Goal: Transaction & Acquisition: Purchase product/service

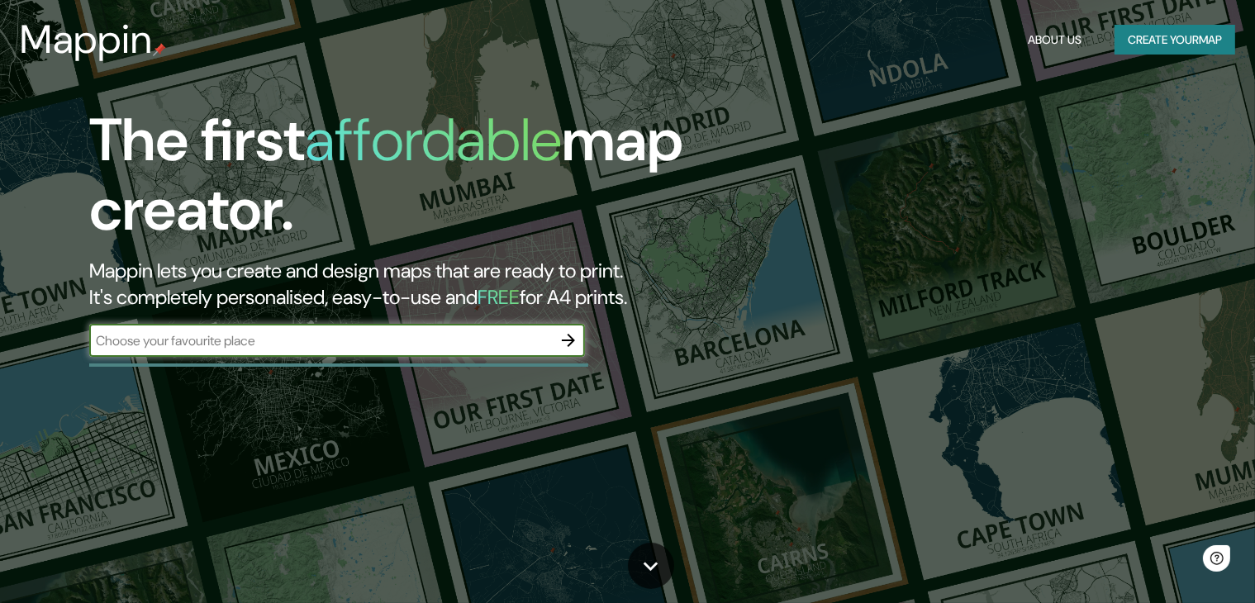
click at [261, 333] on input "text" at bounding box center [320, 340] width 462 height 19
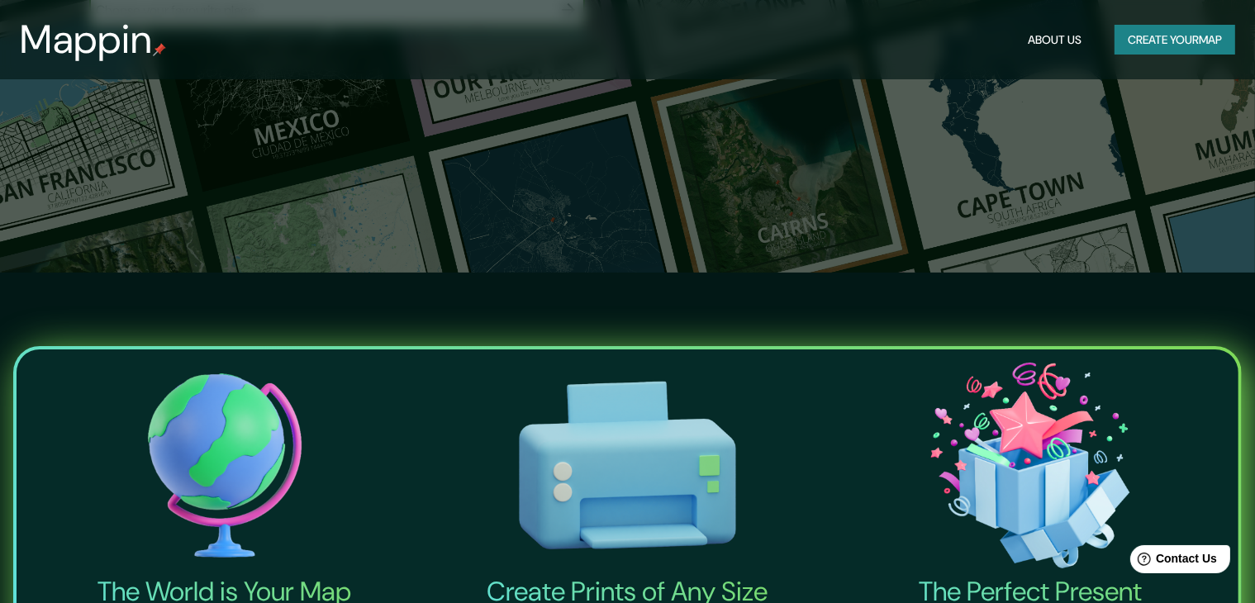
scroll to position [83, 0]
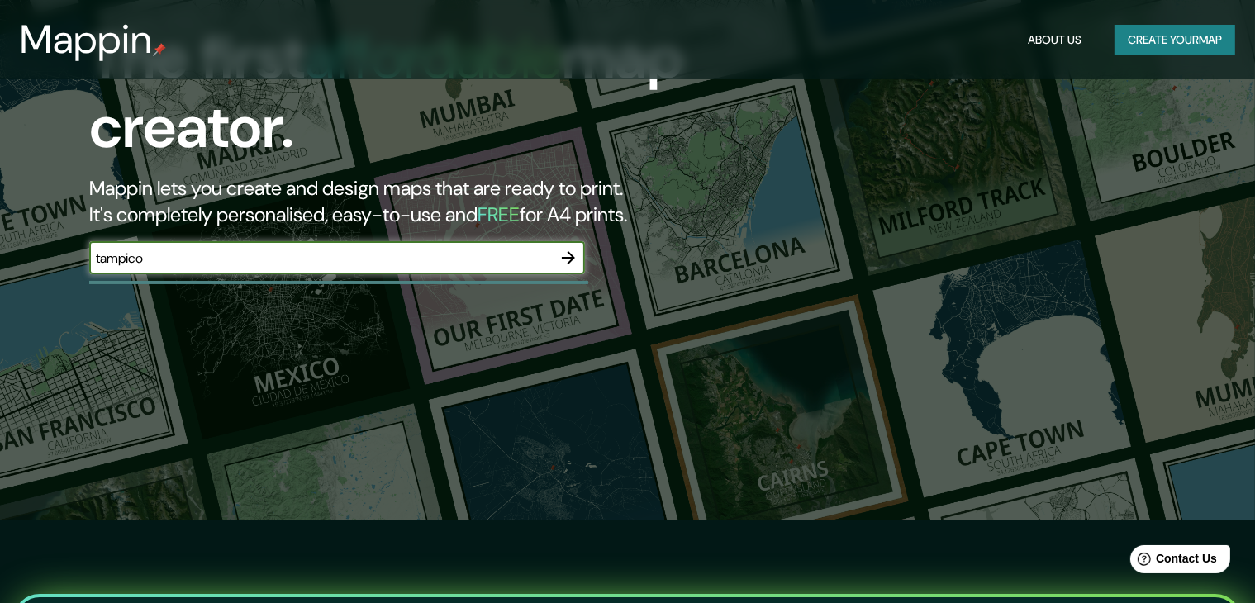
type input "tampico"
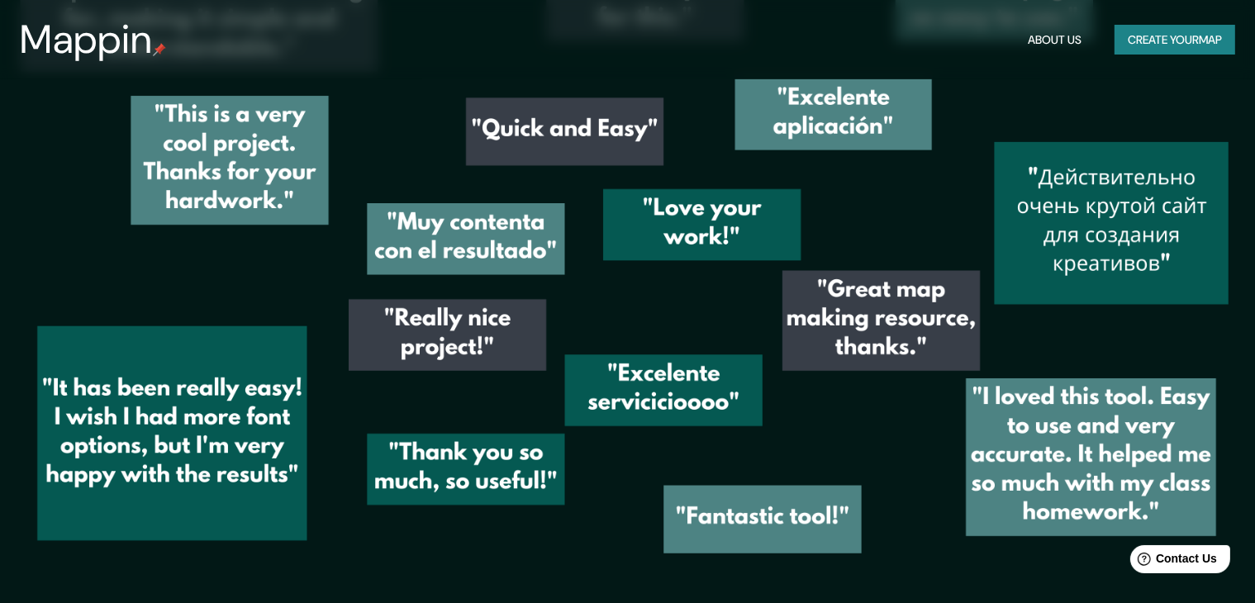
scroll to position [2382, 0]
click at [1138, 31] on button "Create your map" at bounding box center [1174, 40] width 121 height 31
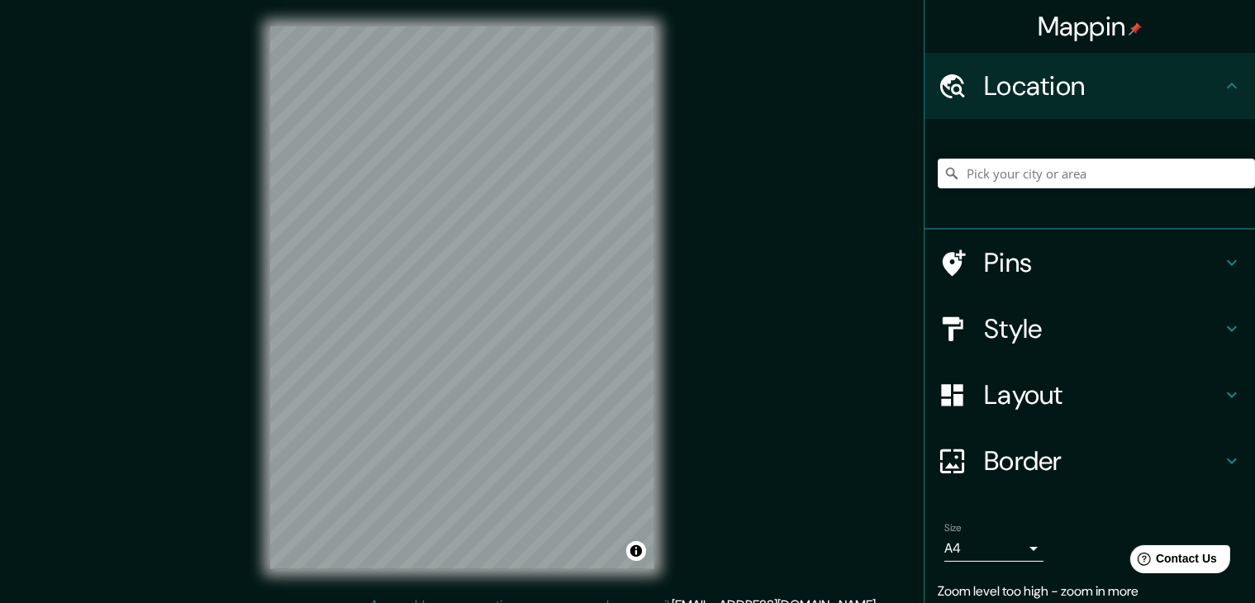
click at [656, 190] on div "© Mapbox © OpenStreetMap Improve this map" at bounding box center [462, 297] width 437 height 595
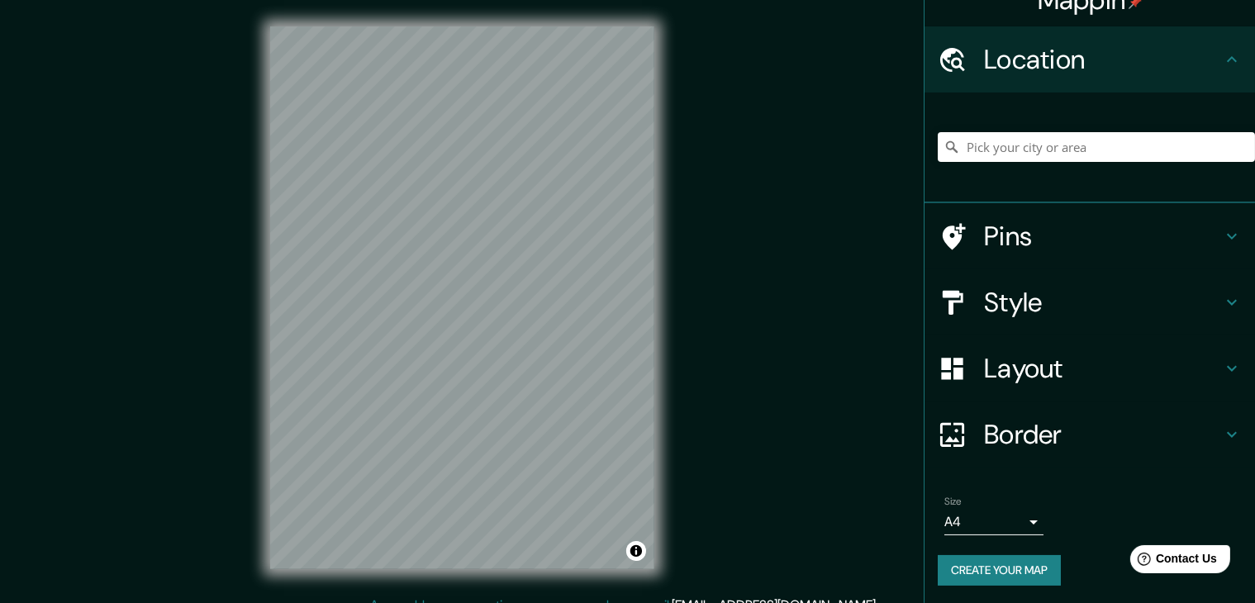
scroll to position [28, 0]
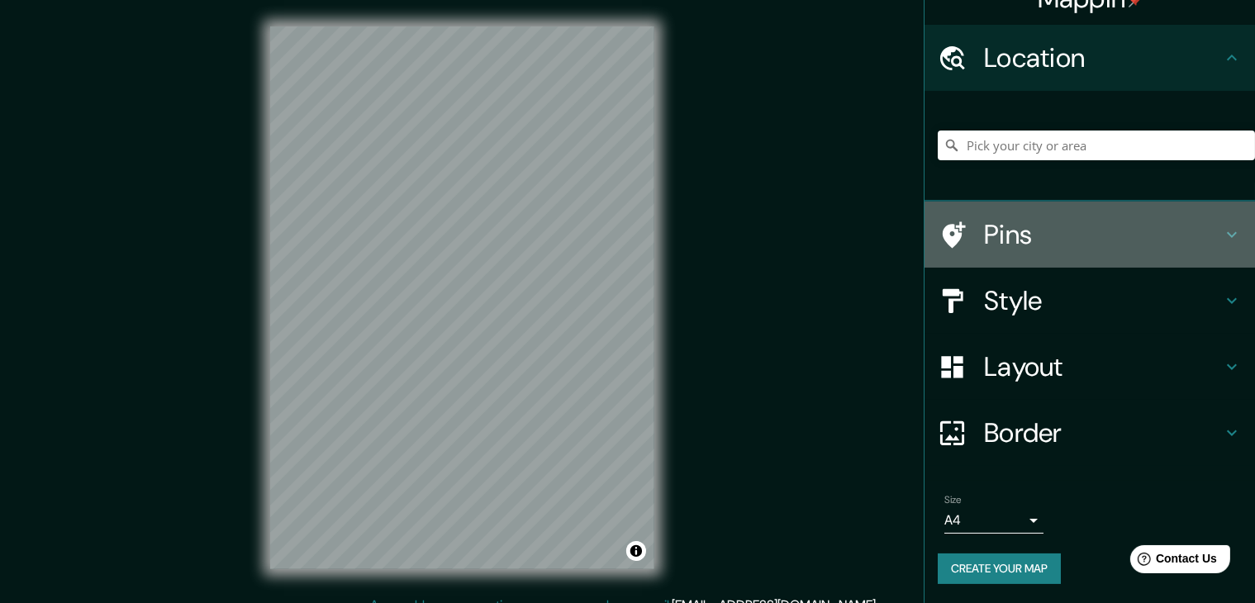
click at [1082, 232] on h4 "Pins" at bounding box center [1103, 234] width 238 height 33
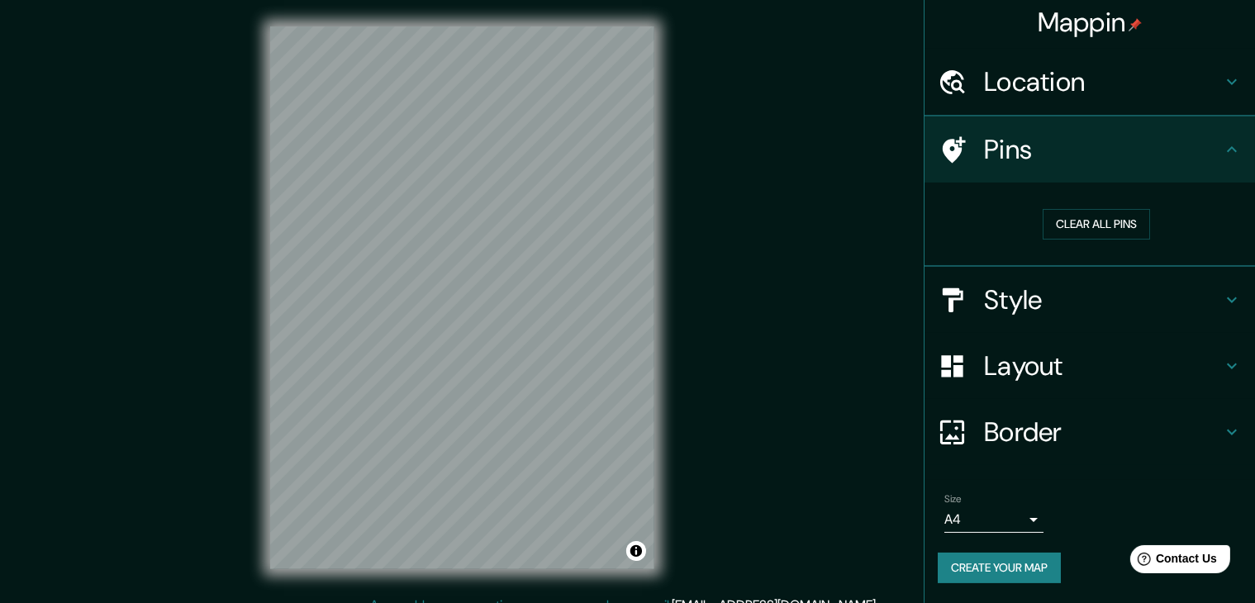
scroll to position [3, 0]
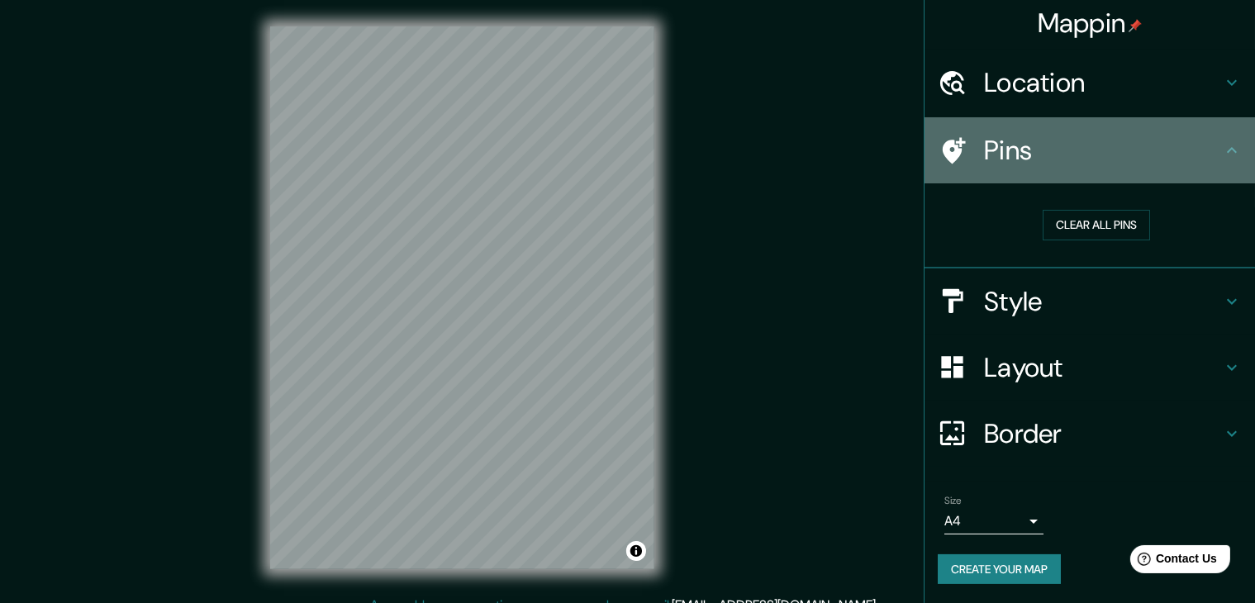
click at [1199, 147] on h4 "Pins" at bounding box center [1103, 150] width 238 height 33
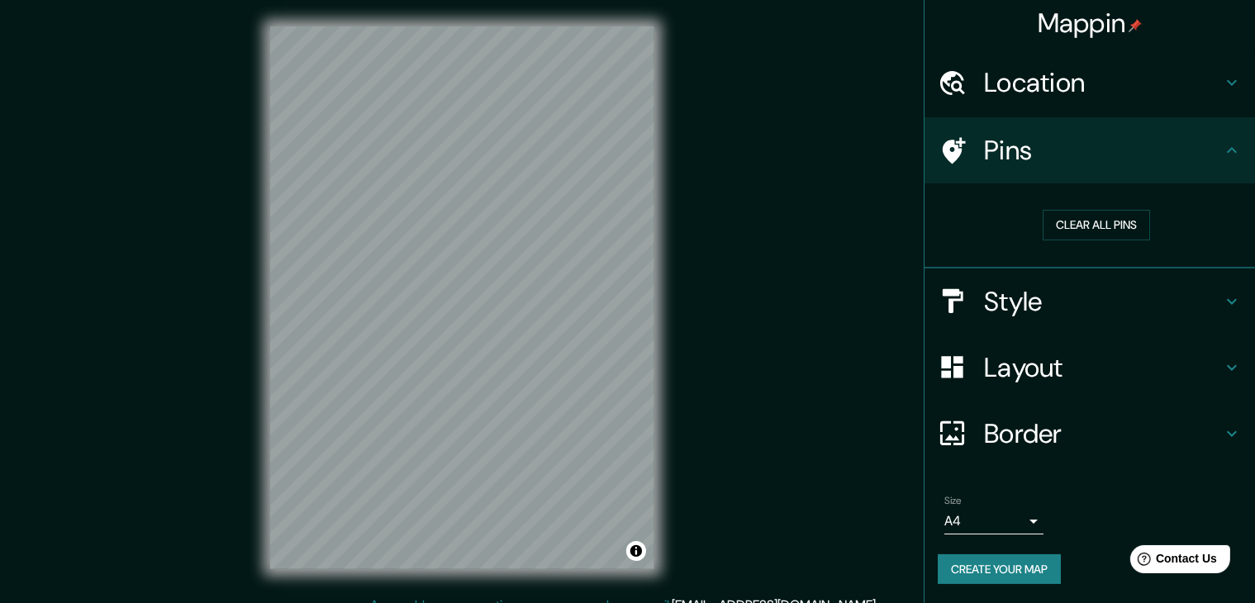
click at [1221, 88] on icon at bounding box center [1231, 83] width 20 height 20
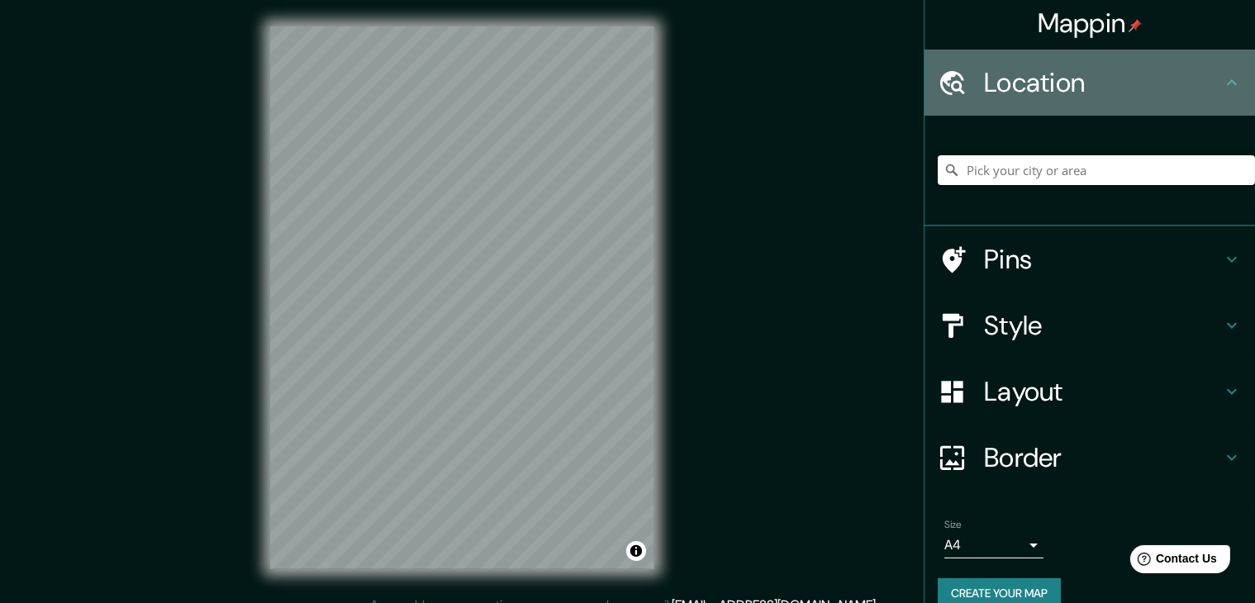
click at [1221, 88] on icon at bounding box center [1231, 83] width 20 height 20
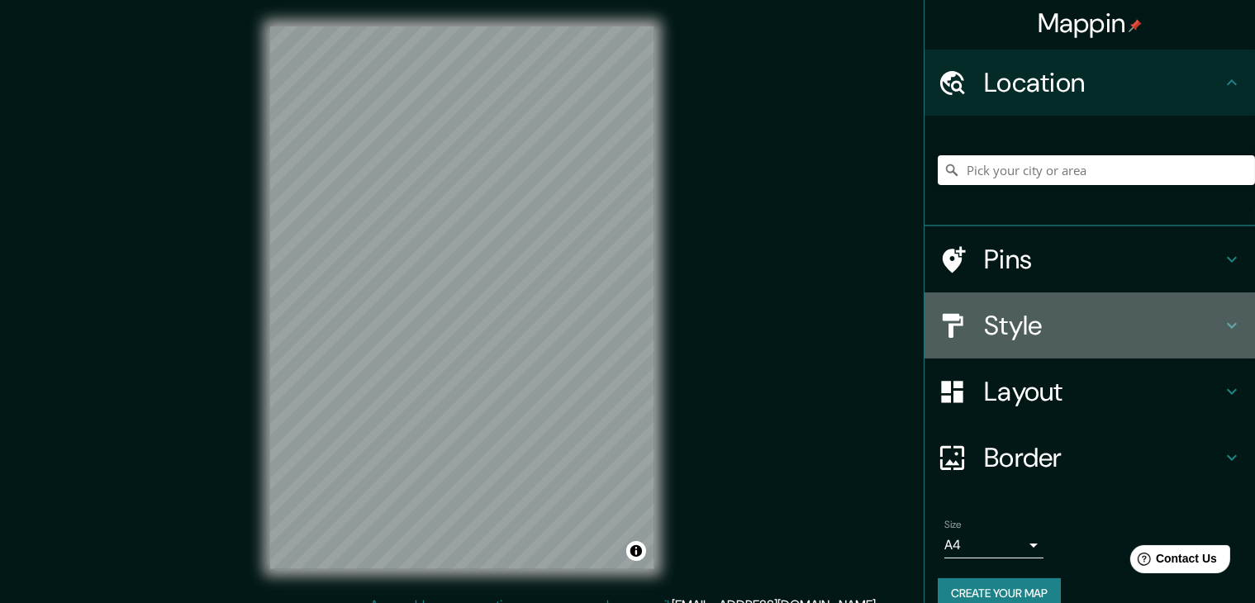
click at [1221, 315] on icon at bounding box center [1231, 325] width 20 height 20
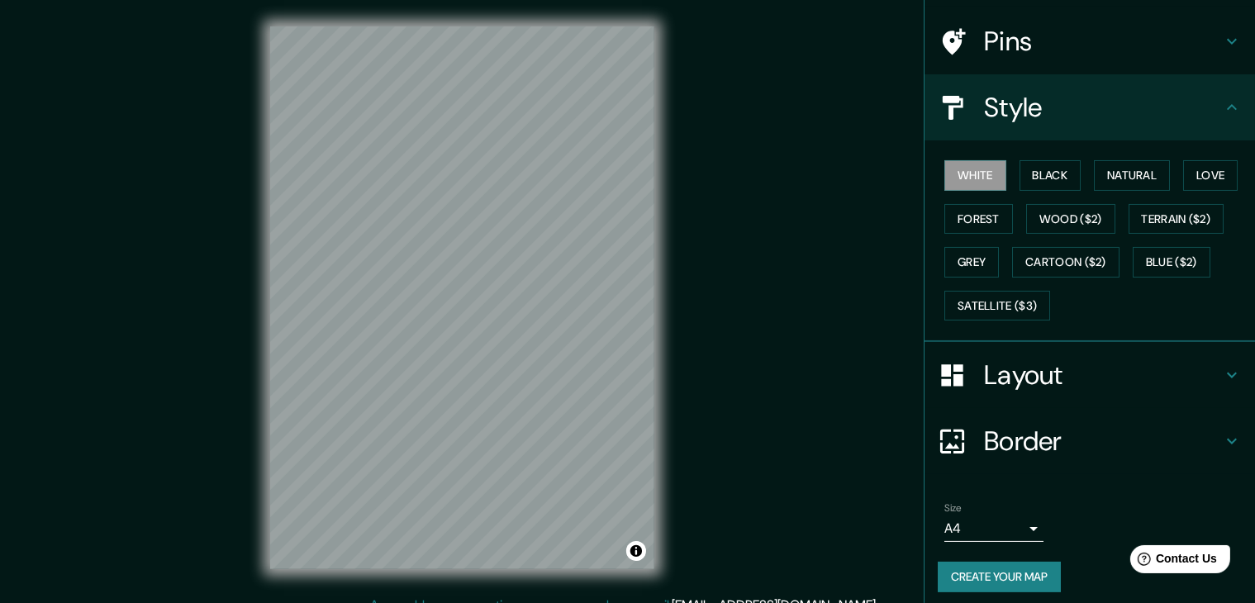
scroll to position [119, 0]
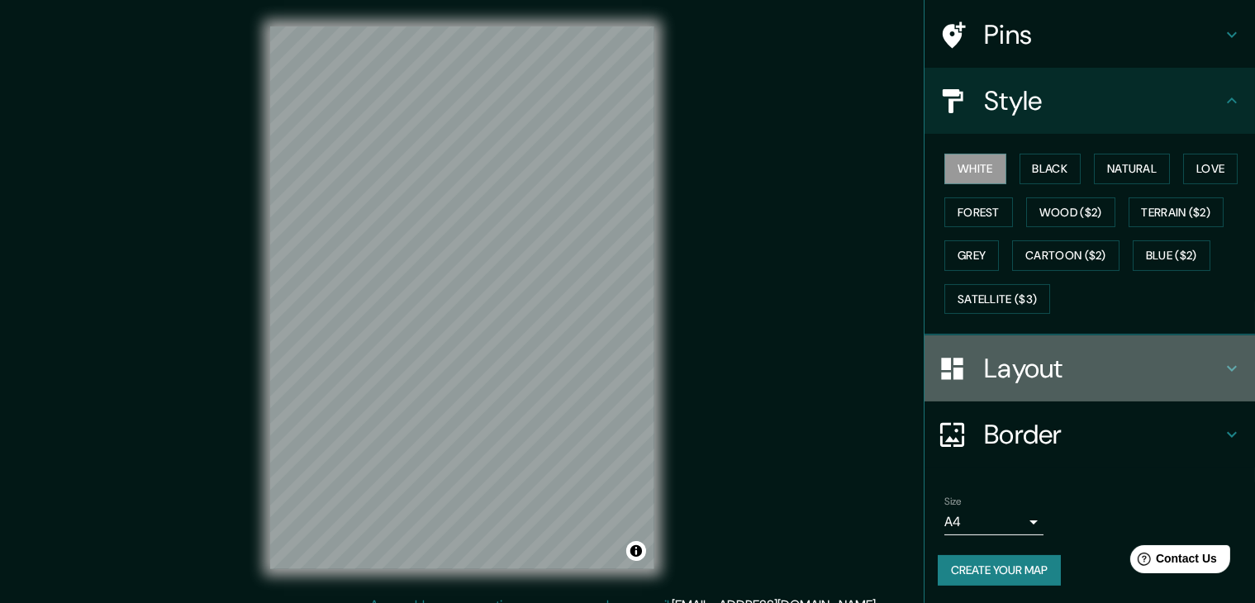
click at [1156, 377] on h4 "Layout" at bounding box center [1103, 368] width 238 height 33
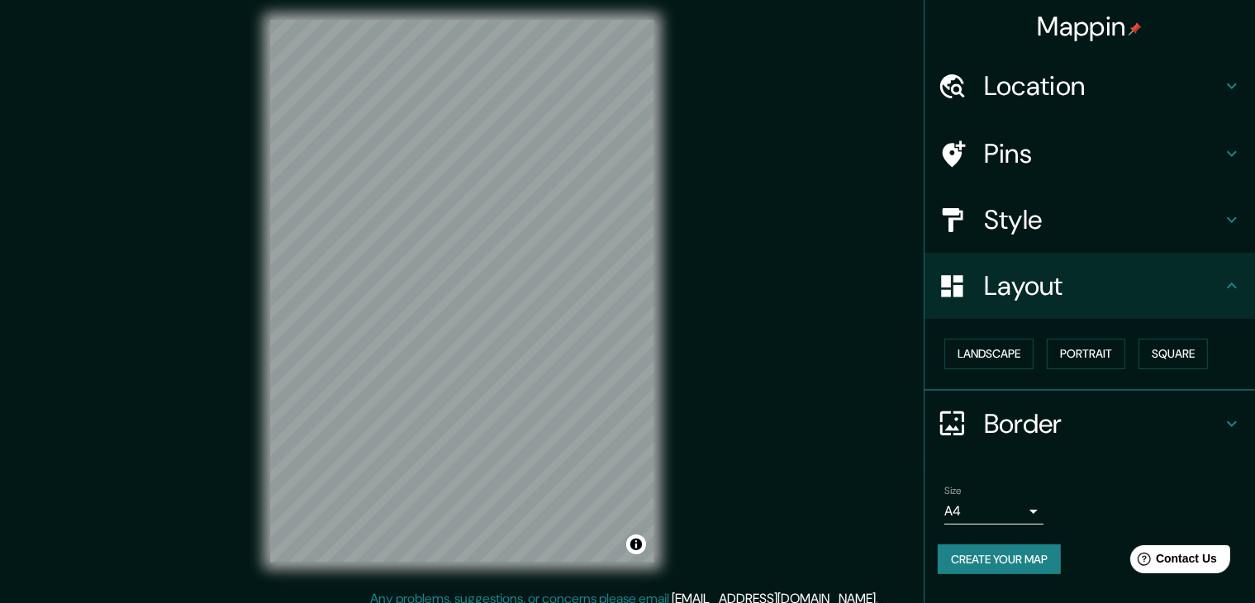
scroll to position [19, 0]
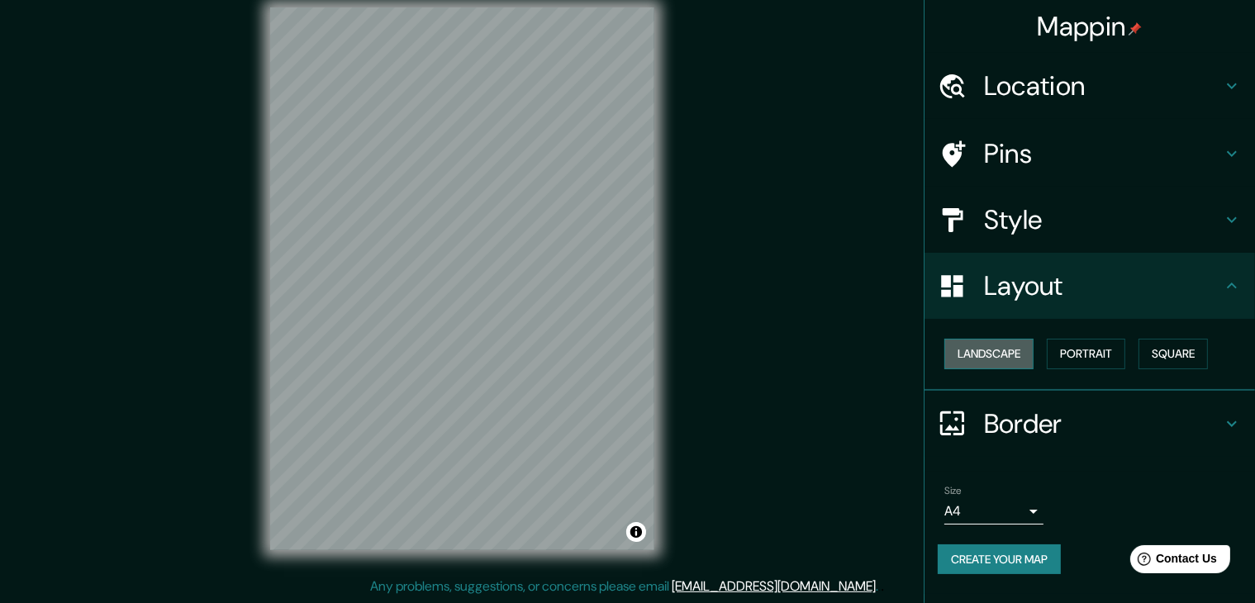
click at [1021, 363] on button "Landscape" at bounding box center [988, 354] width 89 height 31
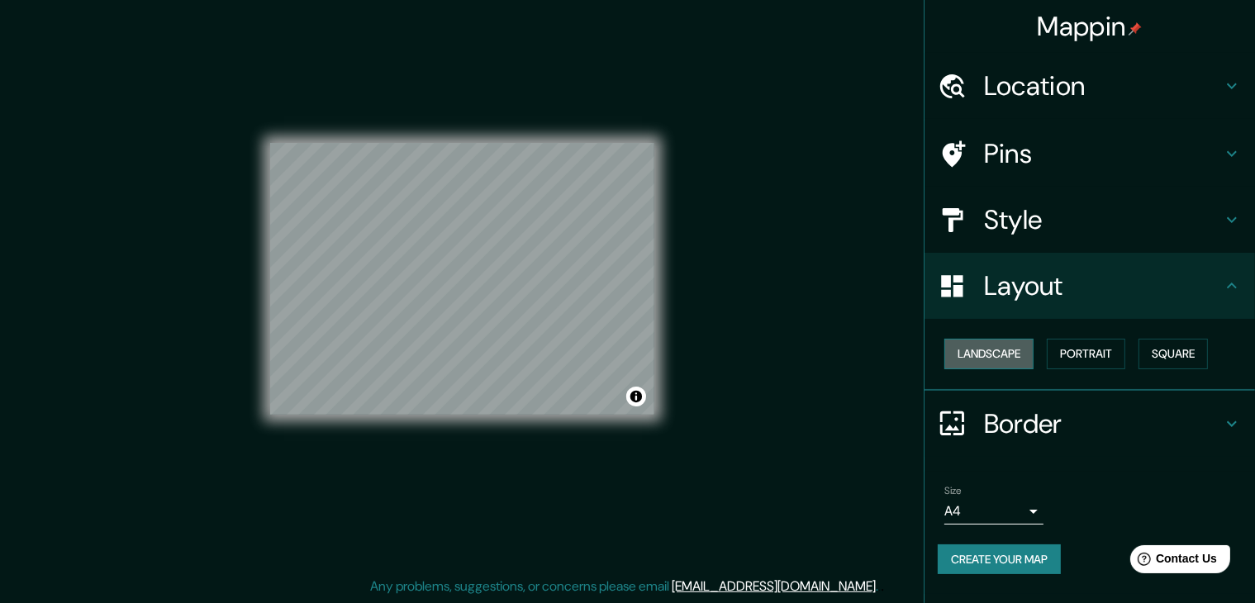
click at [1021, 363] on button "Landscape" at bounding box center [988, 354] width 89 height 31
click at [1088, 347] on button "Portrait" at bounding box center [1085, 354] width 78 height 31
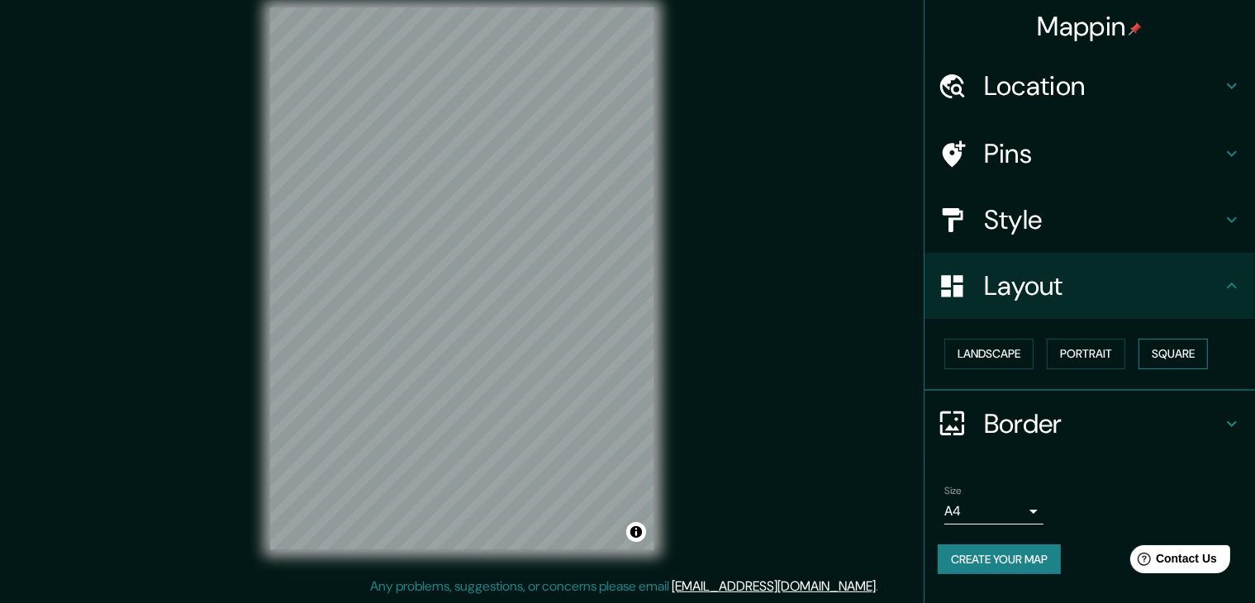
click at [1154, 354] on button "Square" at bounding box center [1172, 354] width 69 height 31
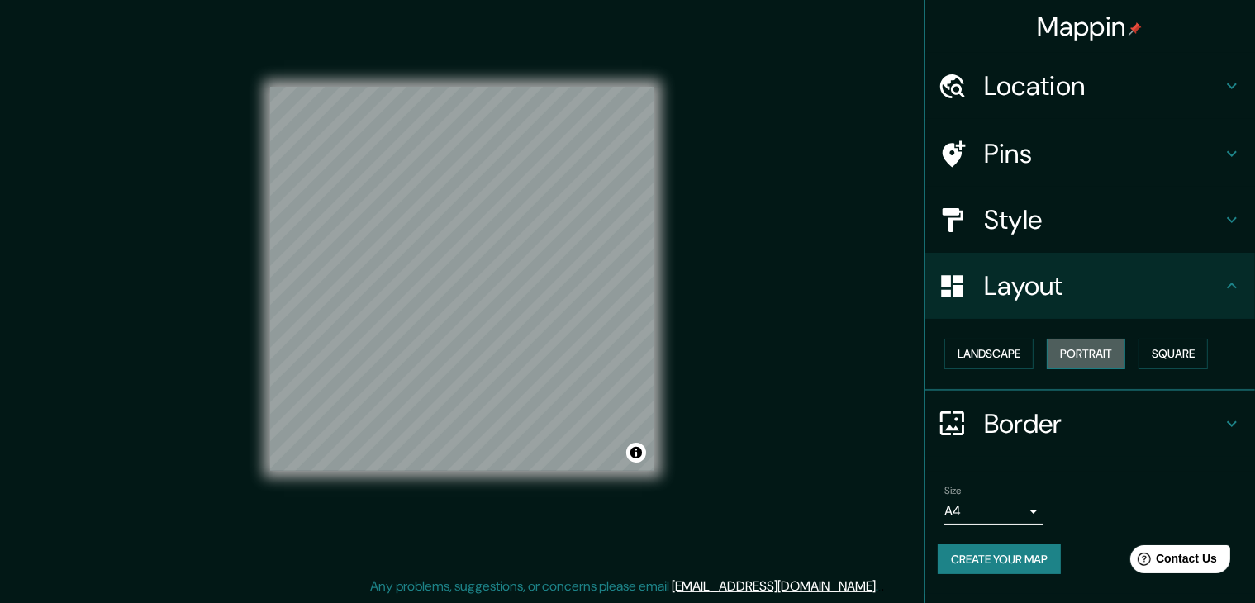
click at [1107, 353] on button "Portrait" at bounding box center [1085, 354] width 78 height 31
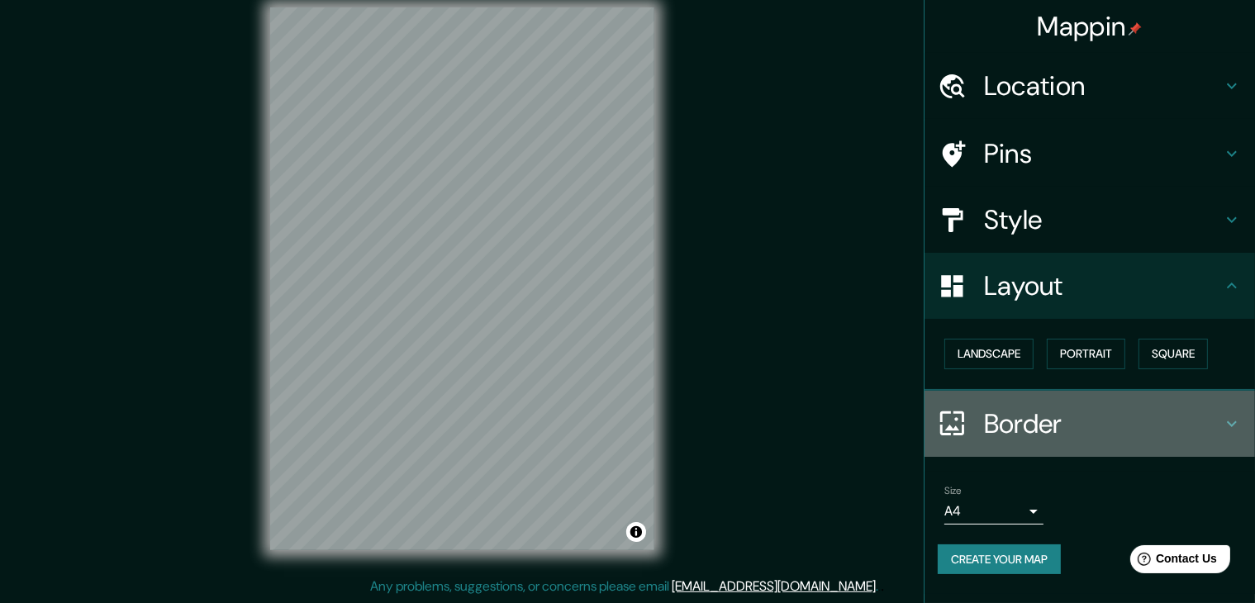
click at [1164, 422] on h4 "Border" at bounding box center [1103, 423] width 238 height 33
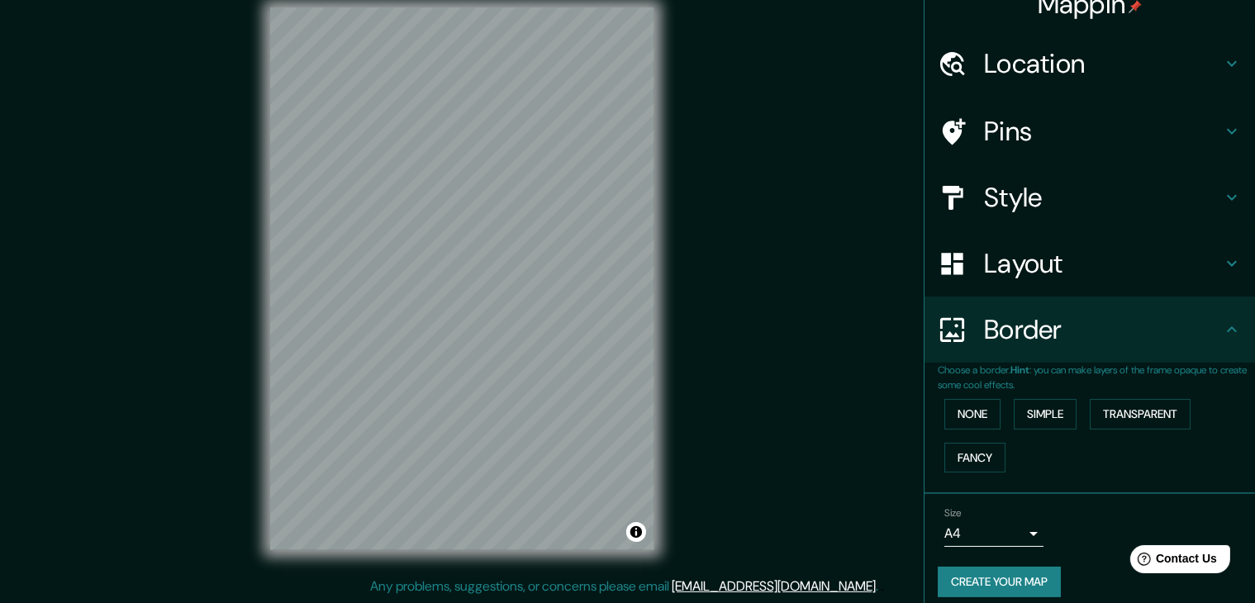
scroll to position [35, 0]
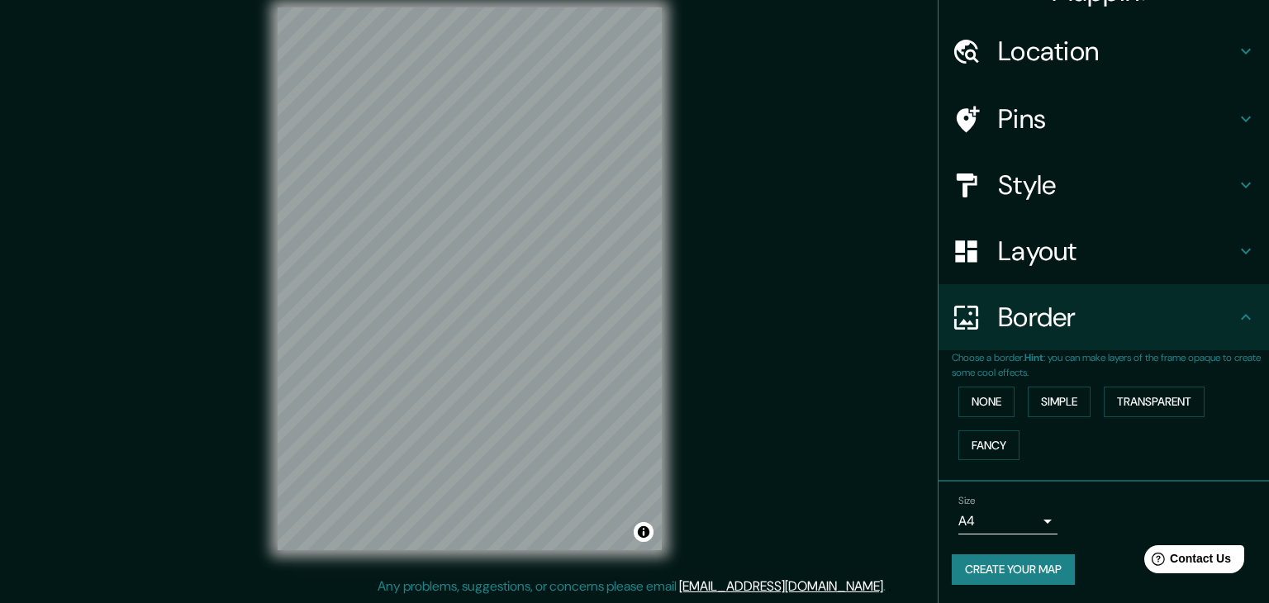
click at [1016, 530] on body "Mappin Location Pins Style Layout Border Choose a border. Hint : you can make l…" at bounding box center [634, 282] width 1269 height 603
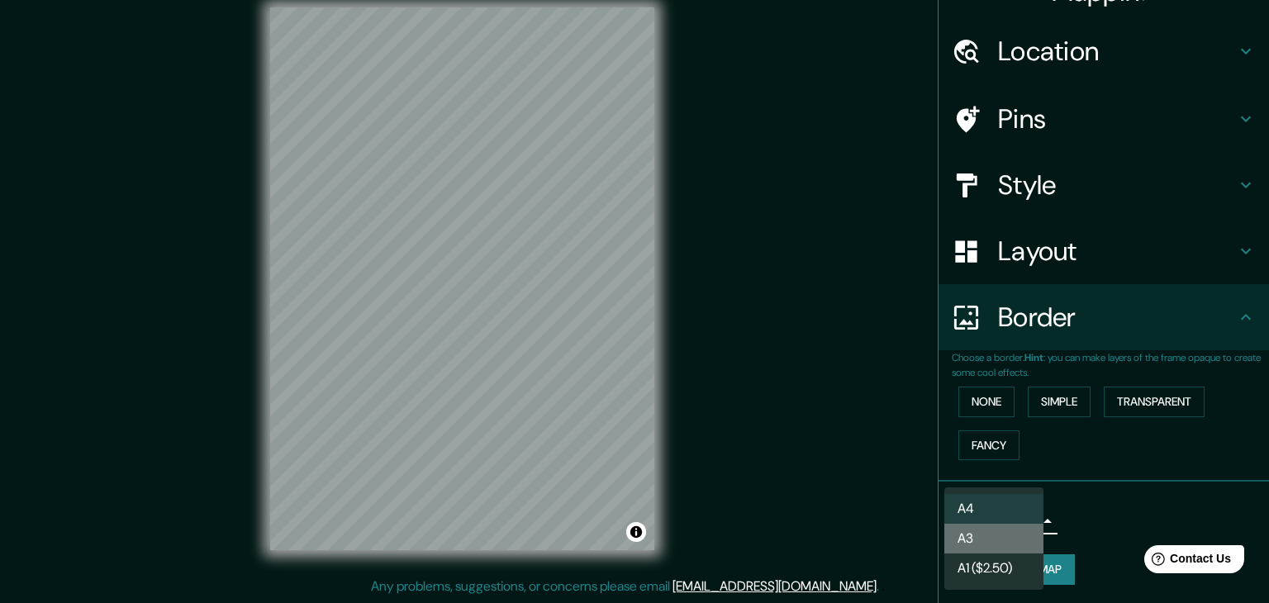
click at [1003, 545] on li "A3" at bounding box center [993, 539] width 99 height 30
click at [991, 525] on body "Mappin Location Pins Style Layout Border Choose a border. Hint : you can make l…" at bounding box center [634, 282] width 1269 height 603
click at [987, 512] on li "A4" at bounding box center [993, 509] width 99 height 30
type input "single"
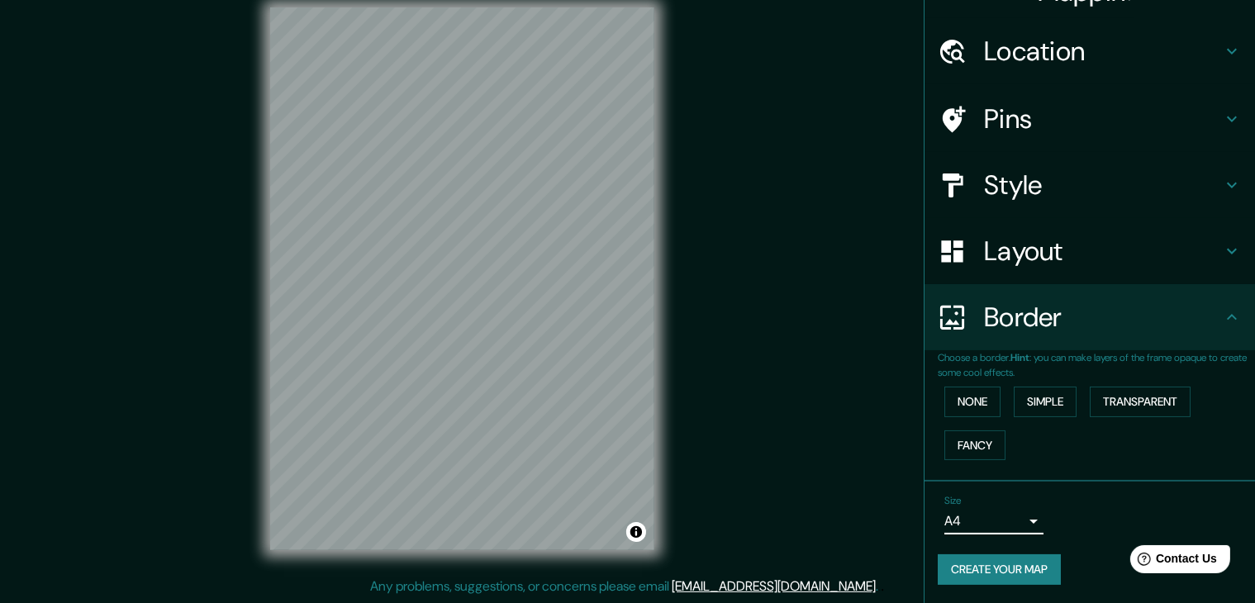
click at [1001, 572] on button "Create your map" at bounding box center [998, 569] width 123 height 31
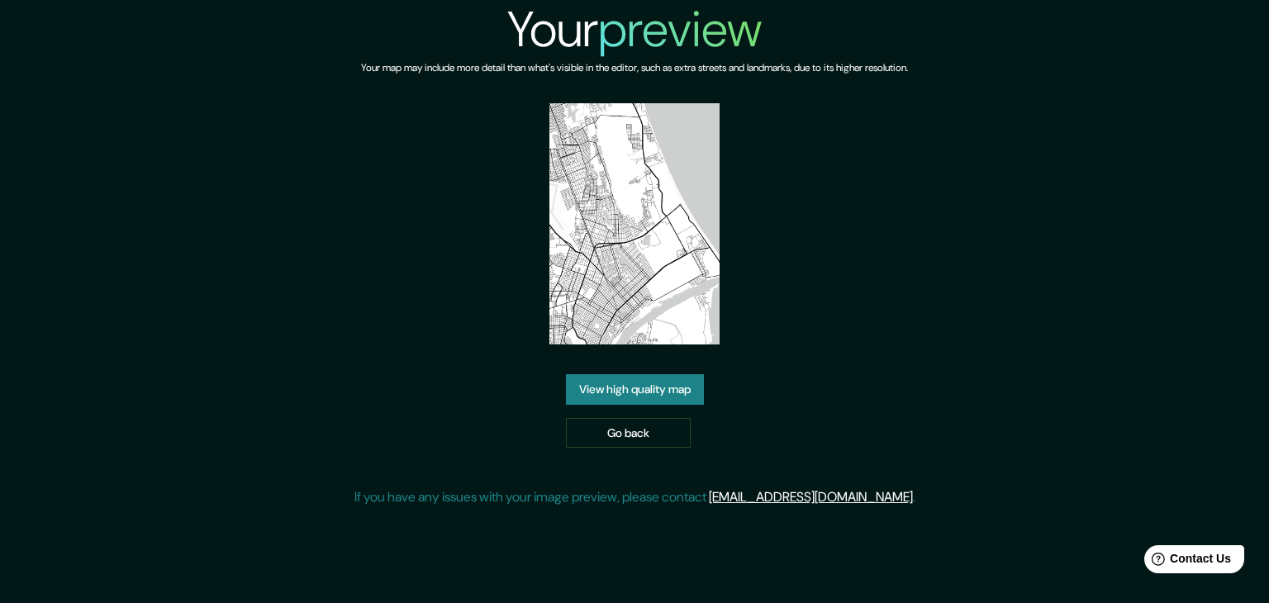
click at [605, 387] on link "View high quality map" at bounding box center [635, 389] width 138 height 31
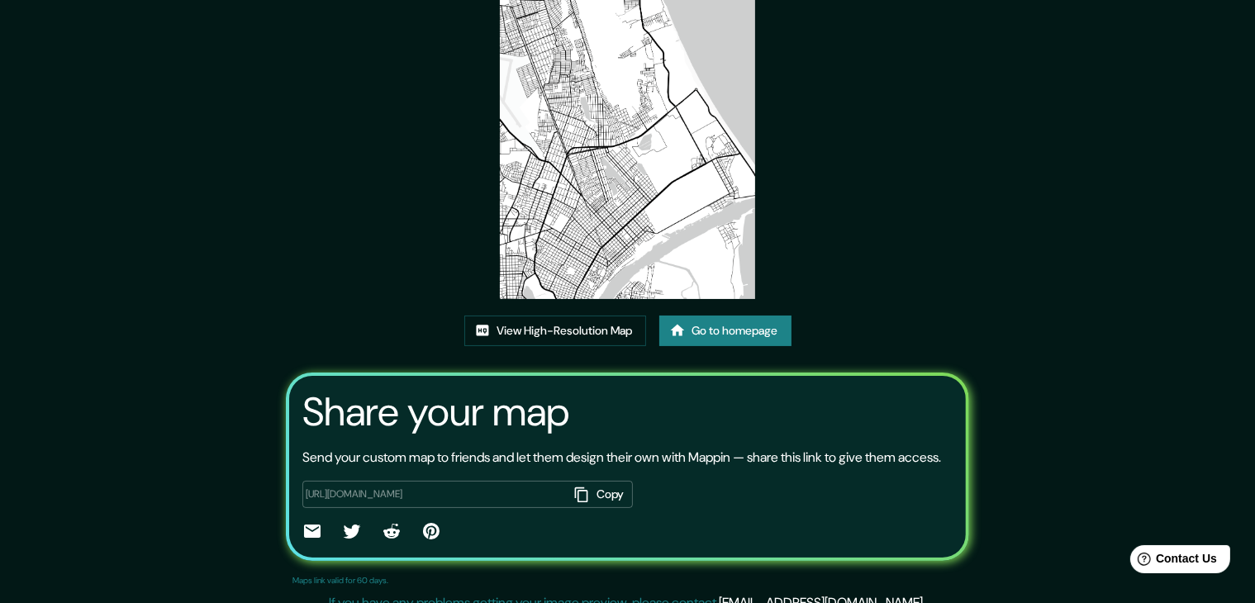
scroll to position [165, 0]
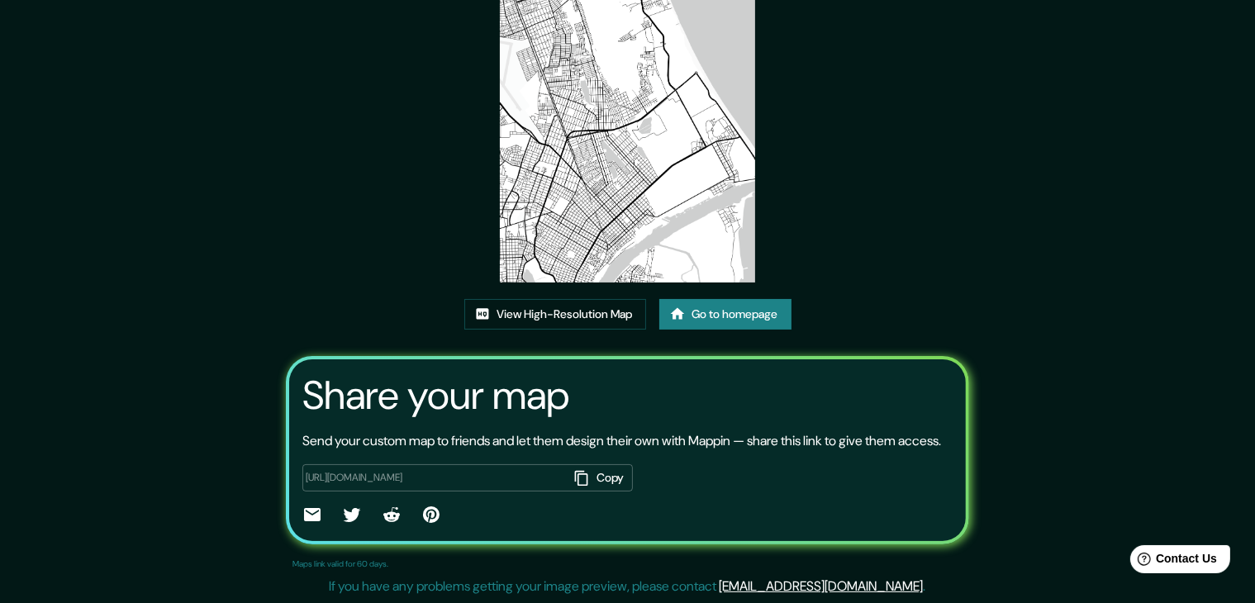
click at [741, 307] on link "Go to homepage" at bounding box center [725, 314] width 132 height 31
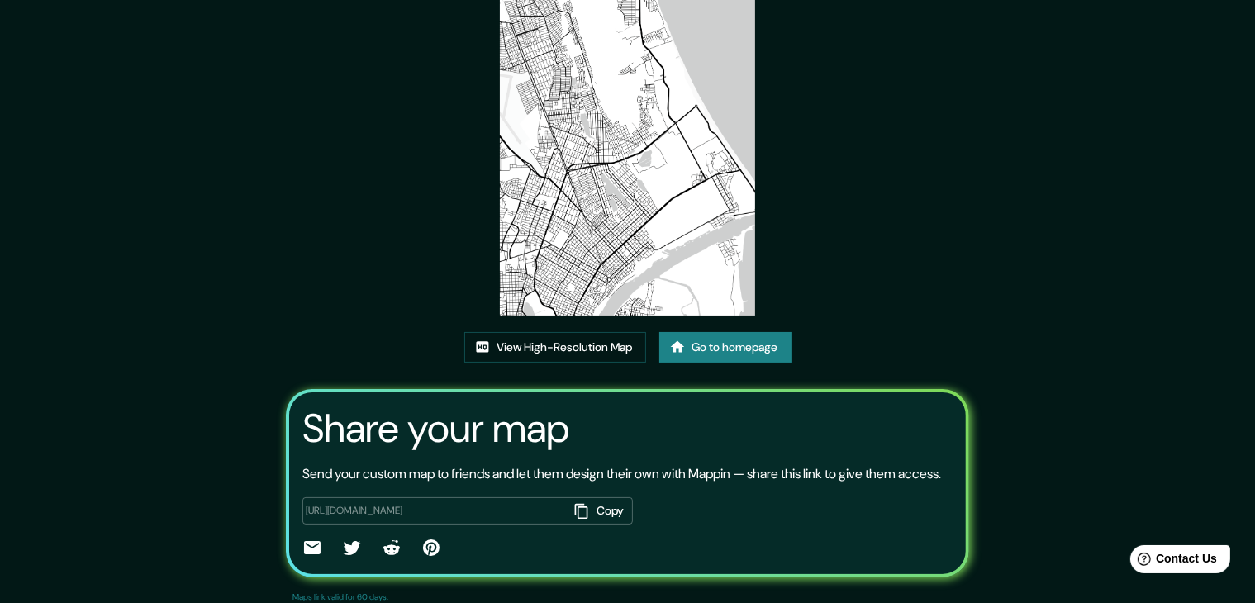
scroll to position [165, 0]
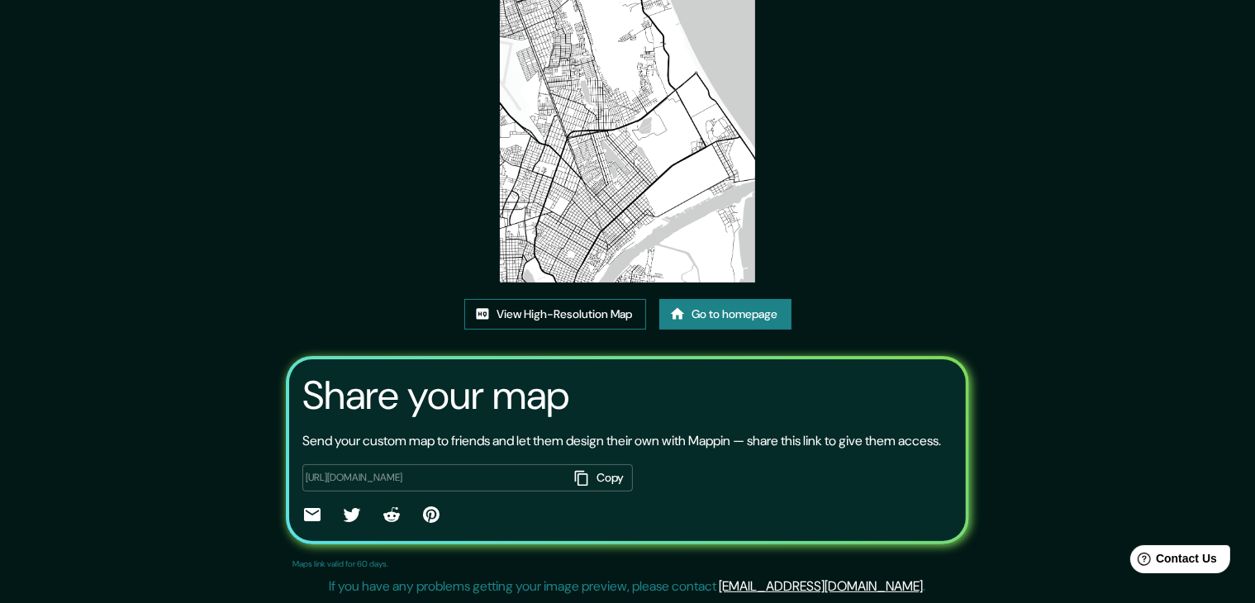
click at [595, 299] on link "View High-Resolution Map" at bounding box center [555, 314] width 182 height 31
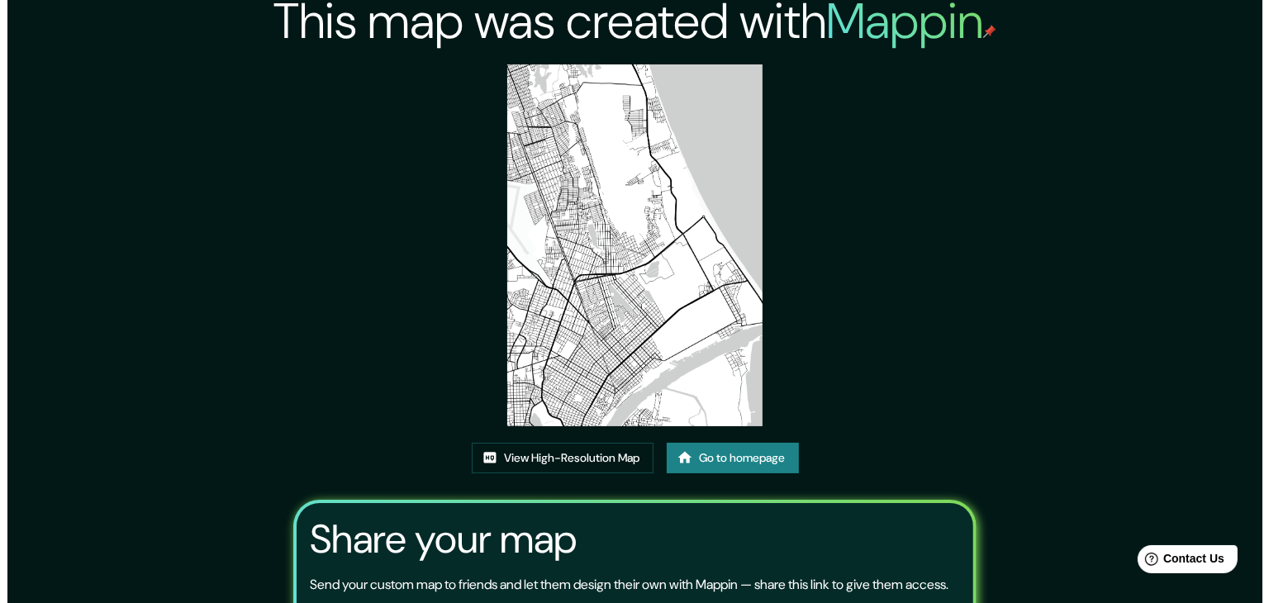
scroll to position [0, 0]
